Goal: Information Seeking & Learning: Learn about a topic

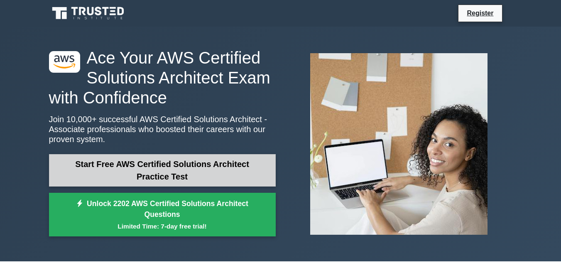
click at [131, 170] on link "Start Free AWS Certified Solutions Architect Practice Test" at bounding box center [162, 170] width 227 height 32
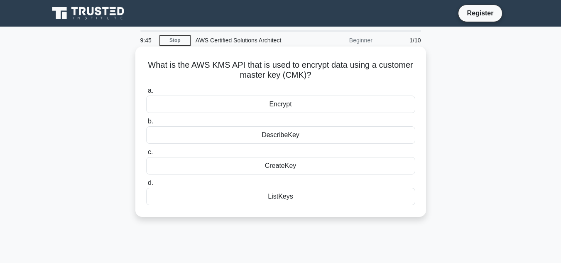
click at [262, 108] on div "Encrypt" at bounding box center [280, 104] width 269 height 17
click at [146, 93] on input "a. Encrypt" at bounding box center [146, 90] width 0 height 5
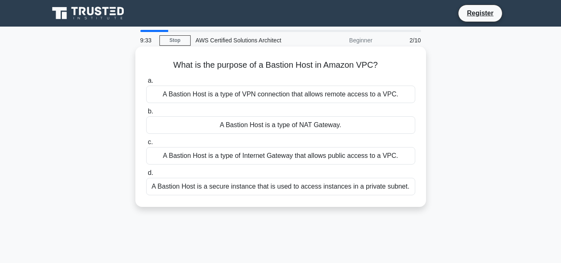
click at [269, 188] on div "A Bastion Host is a secure instance that is used to access instances in a priva…" at bounding box center [280, 186] width 269 height 17
click at [146, 176] on input "d. A Bastion Host is a secure instance that is used to access instances in a pr…" at bounding box center [146, 172] width 0 height 5
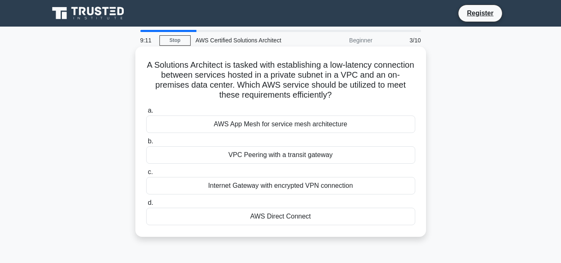
click at [294, 221] on div "AWS Direct Connect" at bounding box center [280, 216] width 269 height 17
click at [146, 206] on input "d. AWS Direct Connect" at bounding box center [146, 202] width 0 height 5
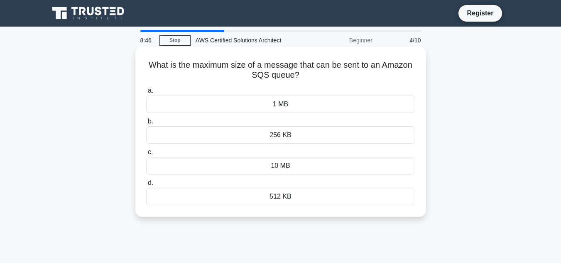
click at [251, 141] on div "256 KB" at bounding box center [280, 134] width 269 height 17
click at [146, 124] on input "b. 256 KB" at bounding box center [146, 121] width 0 height 5
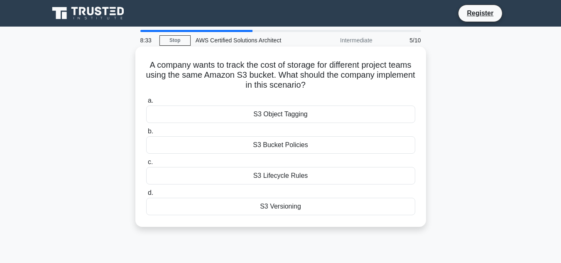
click at [267, 118] on div "S3 Object Tagging" at bounding box center [280, 113] width 269 height 17
click at [146, 103] on input "a. S3 Object Tagging" at bounding box center [146, 100] width 0 height 5
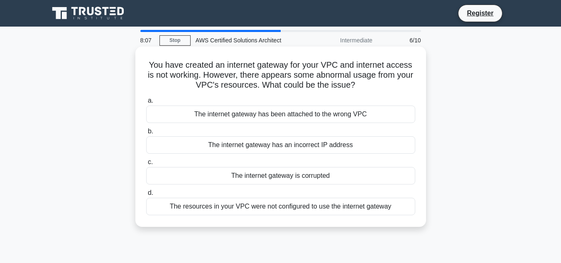
click at [277, 115] on div "The internet gateway has been attached to the wrong VPC" at bounding box center [280, 113] width 269 height 17
click at [146, 103] on input "a. The internet gateway has been attached to the wrong VPC" at bounding box center [146, 100] width 0 height 5
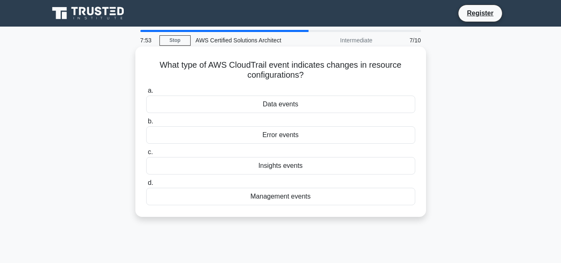
click at [282, 103] on div "Data events" at bounding box center [280, 104] width 269 height 17
click at [146, 93] on input "a. Data events" at bounding box center [146, 90] width 0 height 5
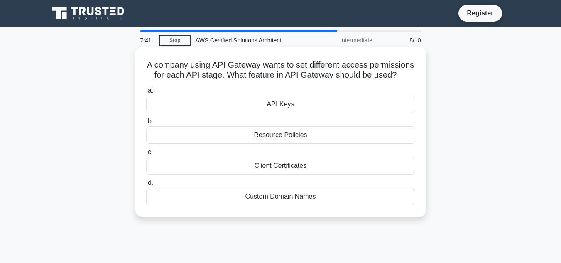
click at [319, 134] on div "Resource Policies" at bounding box center [280, 134] width 269 height 17
click at [146, 124] on input "b. Resource Policies" at bounding box center [146, 121] width 0 height 5
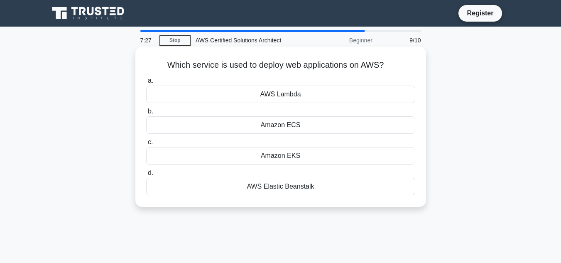
click at [279, 191] on div "AWS Elastic Beanstalk" at bounding box center [280, 186] width 269 height 17
click at [146, 176] on input "d. AWS Elastic Beanstalk" at bounding box center [146, 172] width 0 height 5
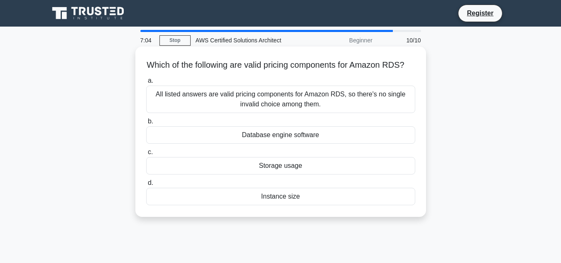
click at [287, 205] on div "Instance size" at bounding box center [280, 196] width 269 height 17
click at [146, 186] on input "d. Instance size" at bounding box center [146, 182] width 0 height 5
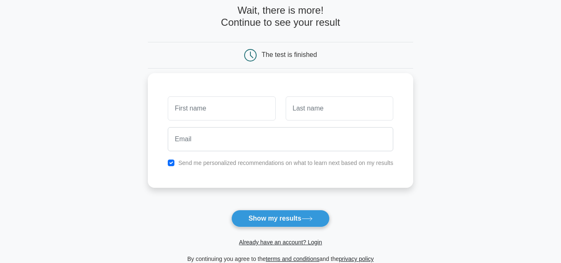
scroll to position [42, 0]
type input "ask"
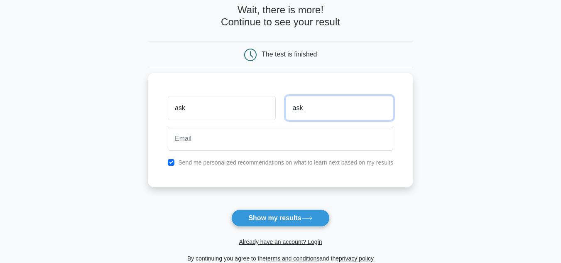
type input "ask"
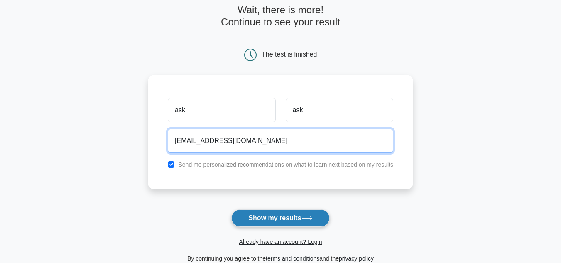
type input "ask@gmail.com"
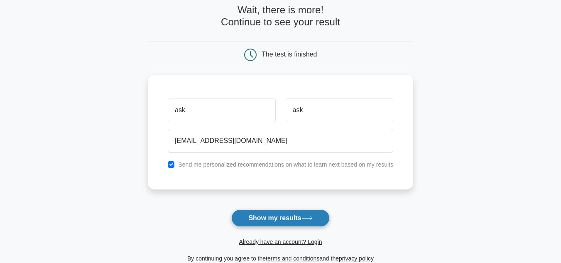
click at [267, 218] on button "Show my results" at bounding box center [280, 217] width 98 height 17
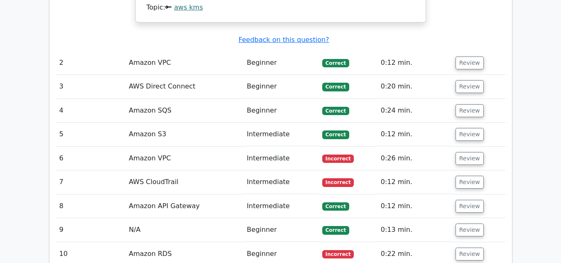
scroll to position [1021, 0]
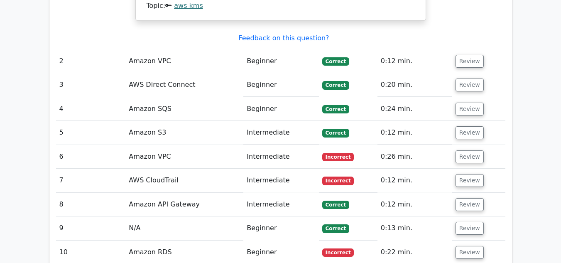
click at [269, 145] on td "Intermediate" at bounding box center [280, 157] width 75 height 24
click at [410, 145] on td "0:26 min." at bounding box center [414, 157] width 75 height 24
click at [467, 150] on button "Review" at bounding box center [470, 156] width 28 height 13
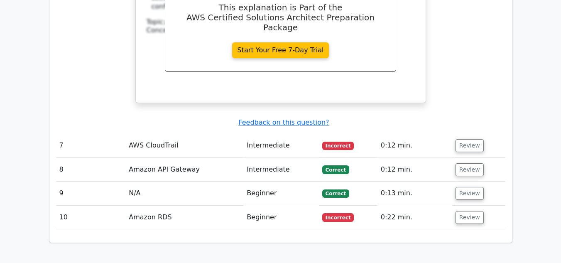
scroll to position [1401, 0]
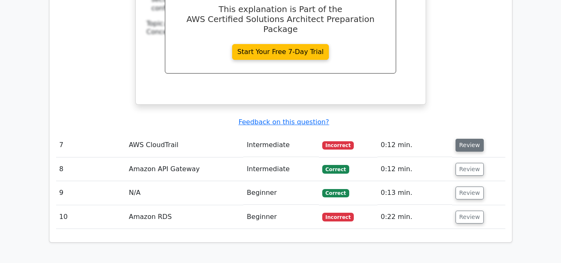
click at [467, 139] on button "Review" at bounding box center [470, 145] width 28 height 13
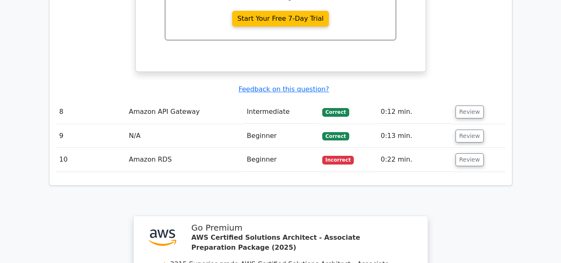
scroll to position [1803, 0]
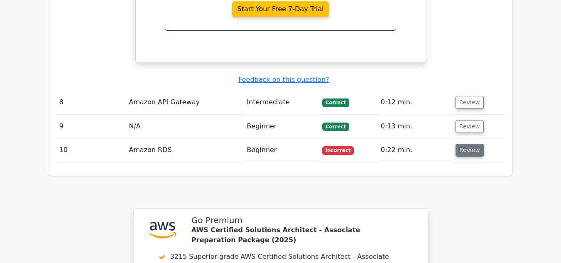
click at [465, 144] on button "Review" at bounding box center [470, 150] width 28 height 13
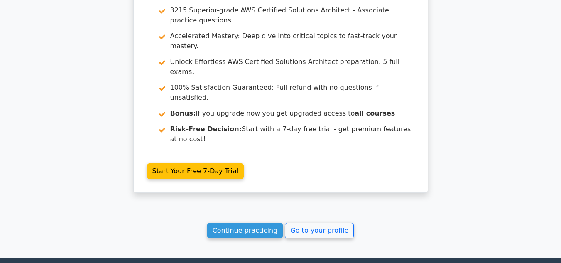
scroll to position [2394, 0]
